Goal: Task Accomplishment & Management: Use online tool/utility

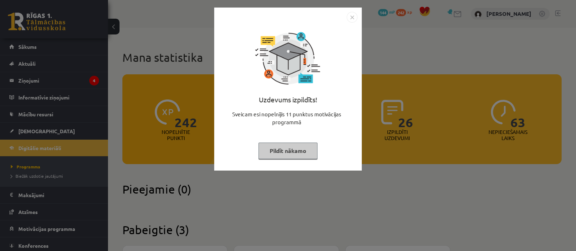
click at [278, 151] on button "Pildīt nākamo" at bounding box center [287, 151] width 59 height 17
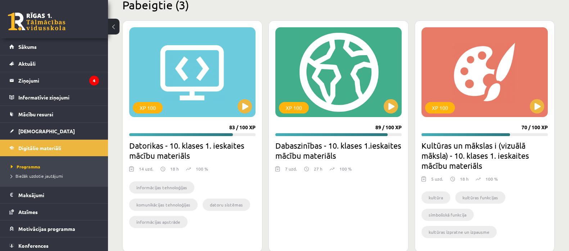
scroll to position [240, 0]
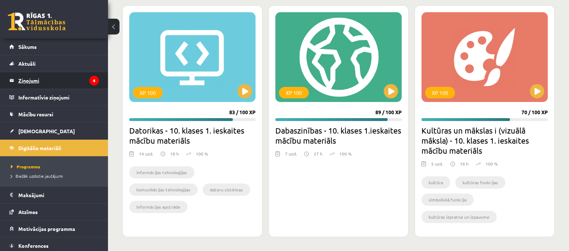
click at [38, 80] on legend "Ziņojumi 4" at bounding box center [58, 80] width 81 height 17
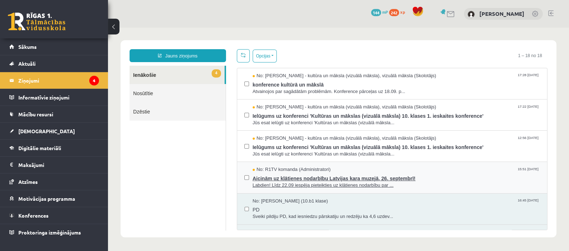
click at [347, 172] on div "No: R1TV komanda (Administratori) 15:51 [DATE]" at bounding box center [396, 170] width 287 height 7
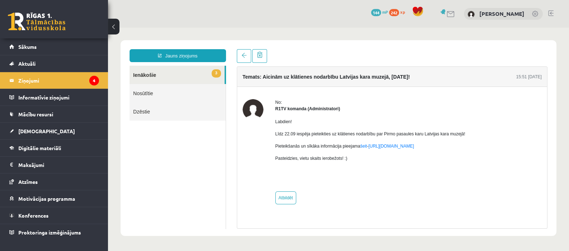
drag, startPoint x: 347, startPoint y: 172, endPoint x: 396, endPoint y: 155, distance: 51.3
click at [396, 155] on div "Labdien! Līdz 22.09 iespēja pieteikties uz klātienes nodarbību par Pirmo pasaul…" at bounding box center [370, 149] width 190 height 74
click at [162, 74] on link "3 Ienākošie" at bounding box center [177, 75] width 95 height 18
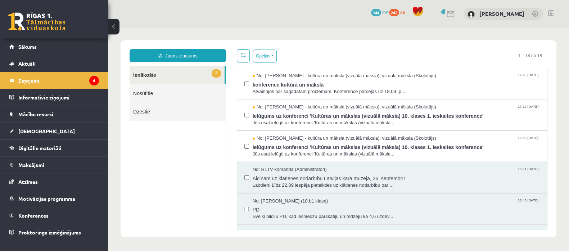
click at [218, 141] on ul "3 Ienākošie Nosūtītie Dzēstie" at bounding box center [178, 148] width 96 height 165
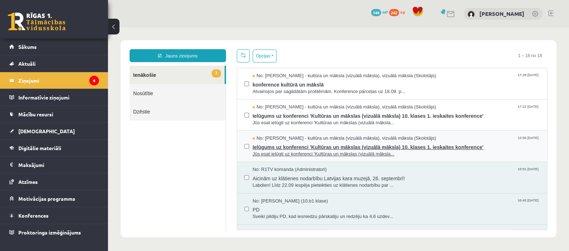
click at [320, 146] on span "Ielūgums uz konferenci 'Kultūras un mākslas (vizuālā māksla) 10. klases 1. iesk…" at bounding box center [396, 146] width 287 height 9
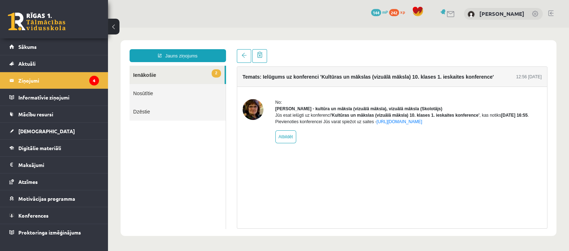
click at [150, 76] on link "2 Ienākošie" at bounding box center [177, 75] width 95 height 18
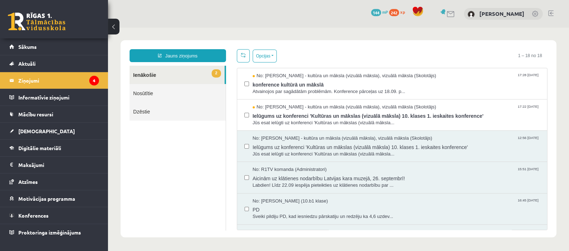
click at [150, 76] on link "2 Ienākošie" at bounding box center [177, 75] width 95 height 18
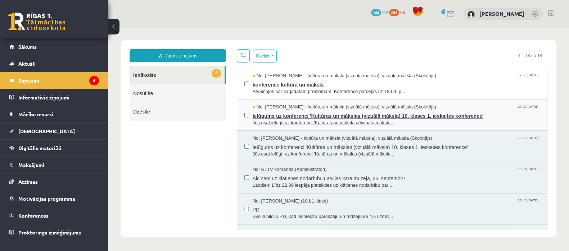
click at [282, 116] on span "Ielūgums uz konferenci 'Kultūras un mākslas (vizuālā māksla) 10. klases 1. iesk…" at bounding box center [396, 115] width 287 height 9
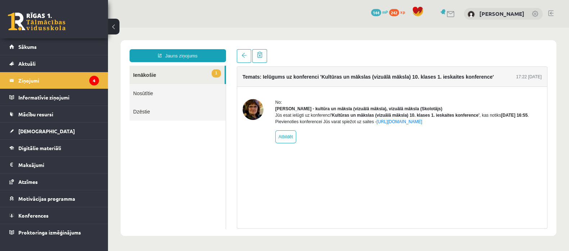
click at [162, 75] on link "1 Ienākošie" at bounding box center [177, 75] width 95 height 18
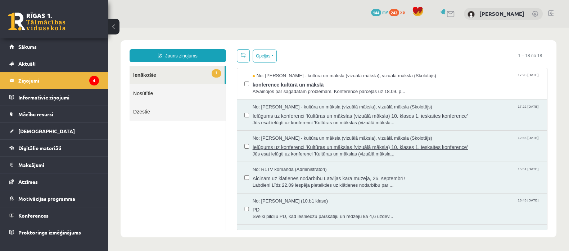
click at [304, 143] on span "Ielūgums uz konferenci 'Kultūras un mākslas (vizuālā māksla) 10. klases 1. iesk…" at bounding box center [396, 146] width 287 height 9
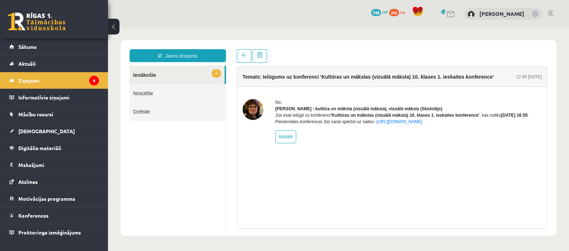
click at [139, 72] on link "1 Ienākošie" at bounding box center [177, 75] width 95 height 18
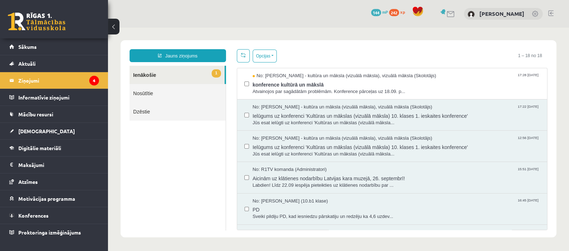
click at [139, 72] on link "1 Ienākošie" at bounding box center [177, 75] width 95 height 18
click at [307, 85] on span "konference kultūrā un mākslā" at bounding box center [396, 84] width 287 height 9
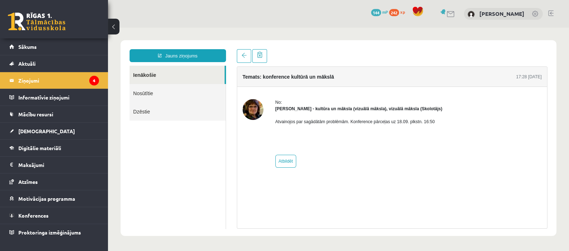
click at [170, 72] on link "Ienākošie" at bounding box center [177, 75] width 95 height 18
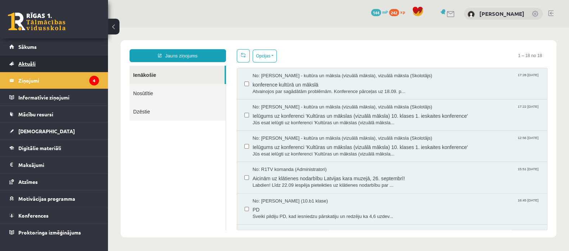
click at [52, 60] on link "Aktuāli" at bounding box center [54, 63] width 90 height 17
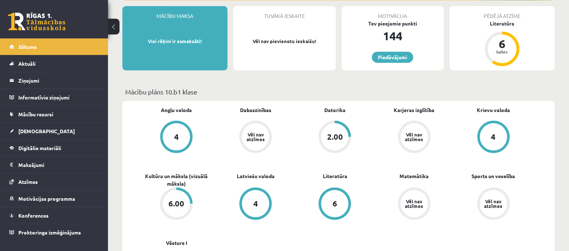
scroll to position [150, 0]
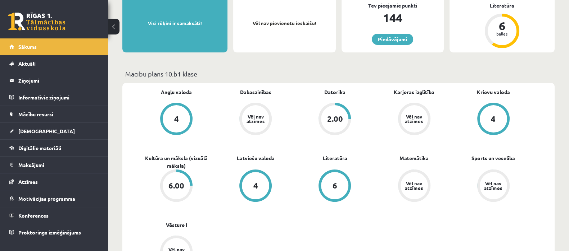
click at [177, 180] on div "6.00" at bounding box center [176, 185] width 27 height 27
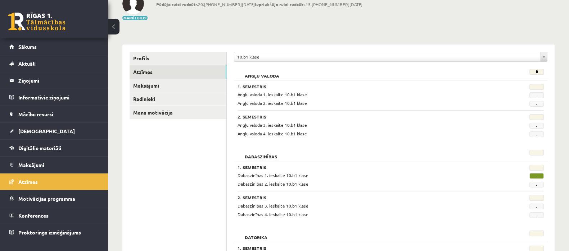
scroll to position [36, 0]
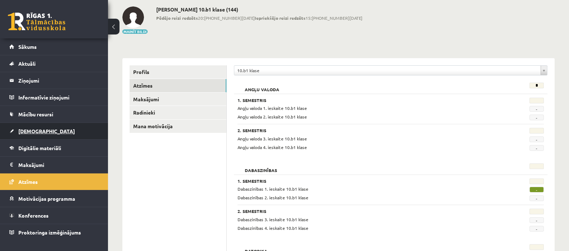
click at [37, 130] on span "[DEMOGRAPHIC_DATA]" at bounding box center [46, 131] width 56 height 6
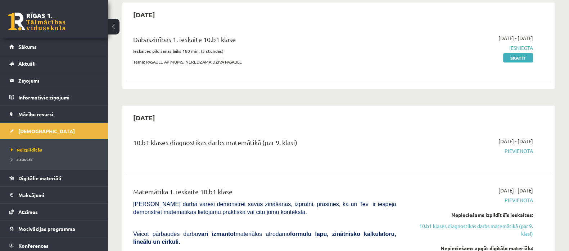
scroll to position [72, 0]
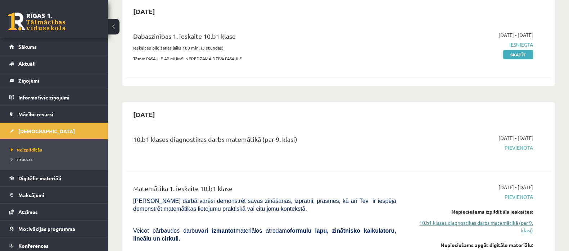
click at [503, 221] on link "10.b1 klases diagnostikas darbs matemātikā (par 9. klasi)" at bounding box center [470, 226] width 126 height 15
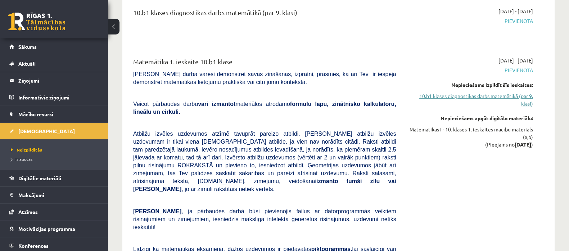
click at [511, 99] on link "10.b1 klases diagnostikas darbs matemātikā (par 9. klasi)" at bounding box center [470, 99] width 126 height 15
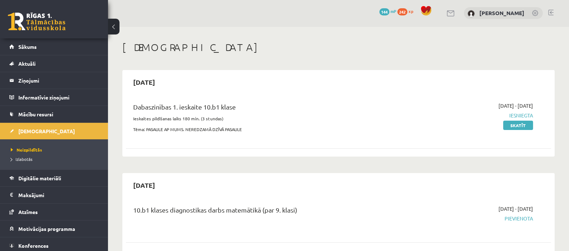
scroll to position [0, 0]
click at [407, 13] on span "242" at bounding box center [402, 12] width 10 height 7
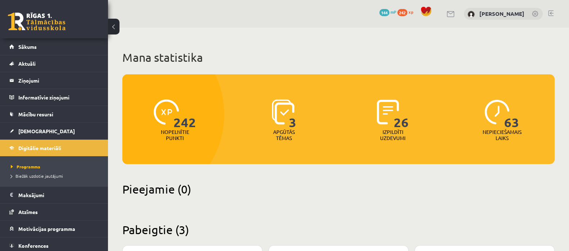
click at [550, 12] on link at bounding box center [550, 13] width 5 height 6
